Goal: Task Accomplishment & Management: Use online tool/utility

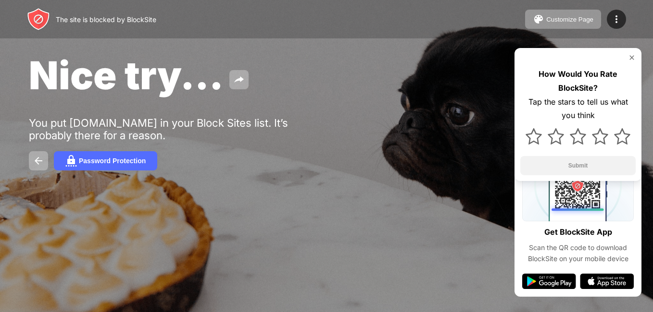
click at [633, 57] on img at bounding box center [632, 58] width 8 height 8
